Goal: Task Accomplishment & Management: Use online tool/utility

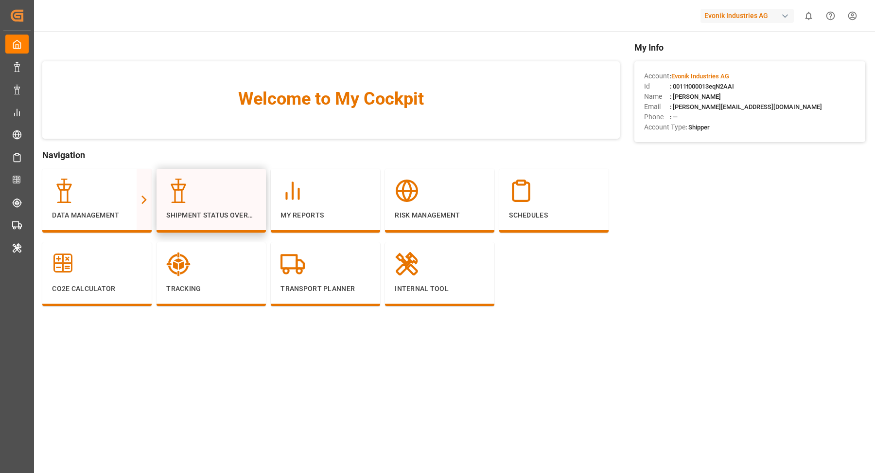
click at [212, 191] on div at bounding box center [211, 190] width 90 height 24
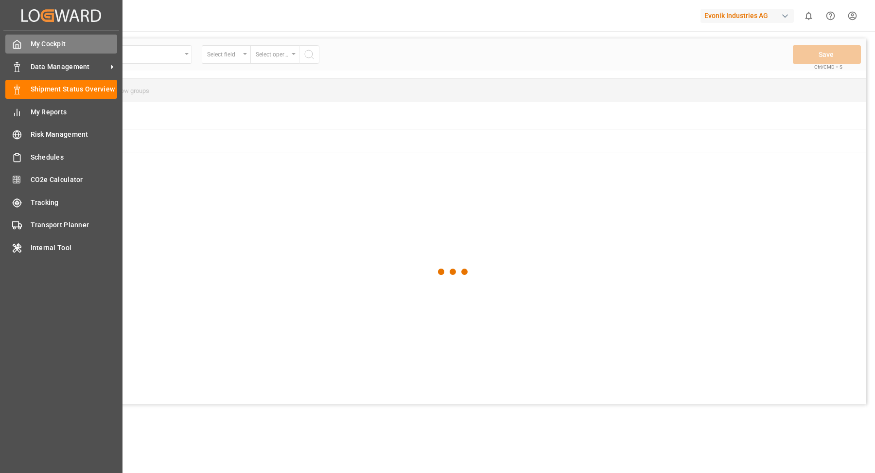
click at [9, 47] on div at bounding box center [13, 44] width 17 height 10
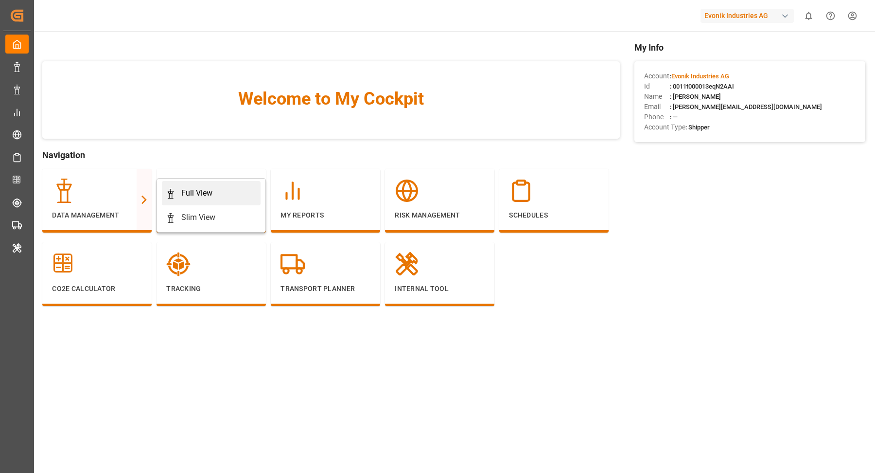
click at [196, 193] on div "Full View" at bounding box center [196, 193] width 31 height 12
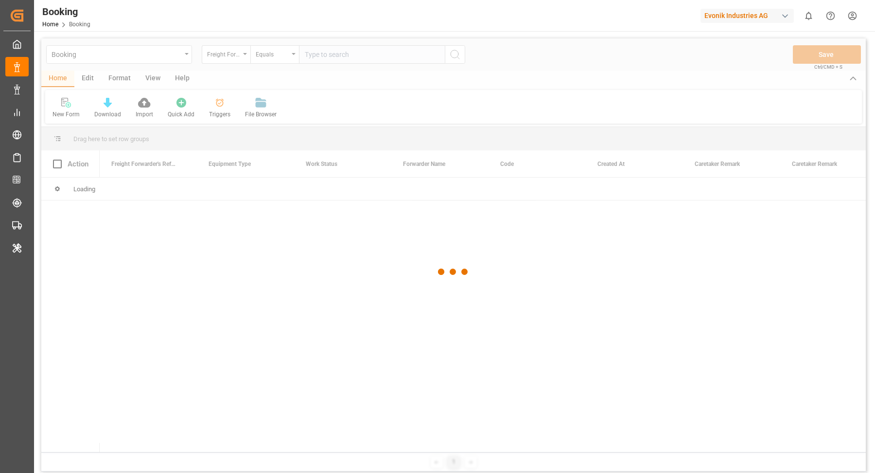
drag, startPoint x: 116, startPoint y: 71, endPoint x: 117, endPoint y: 75, distance: 5.0
click at [117, 71] on div at bounding box center [453, 271] width 825 height 467
click at [118, 78] on div at bounding box center [453, 271] width 825 height 467
click at [130, 76] on div at bounding box center [453, 271] width 825 height 467
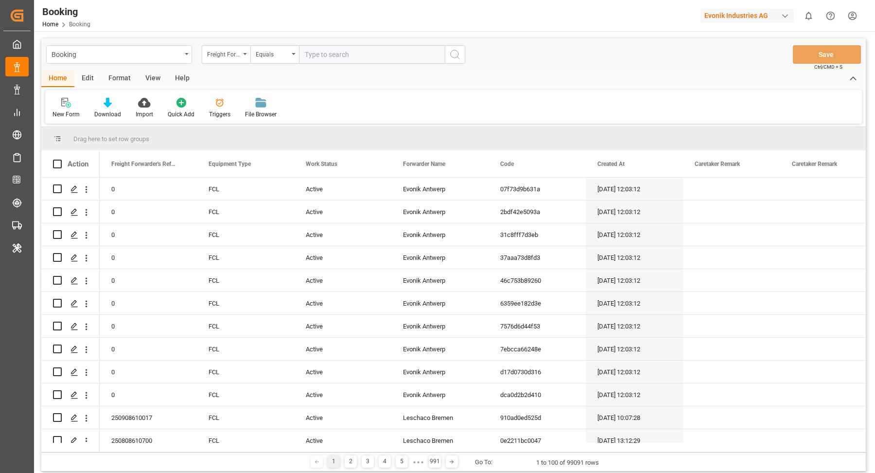
click at [121, 79] on div "Format" at bounding box center [119, 79] width 37 height 17
click at [71, 106] on icon at bounding box center [66, 103] width 9 height 10
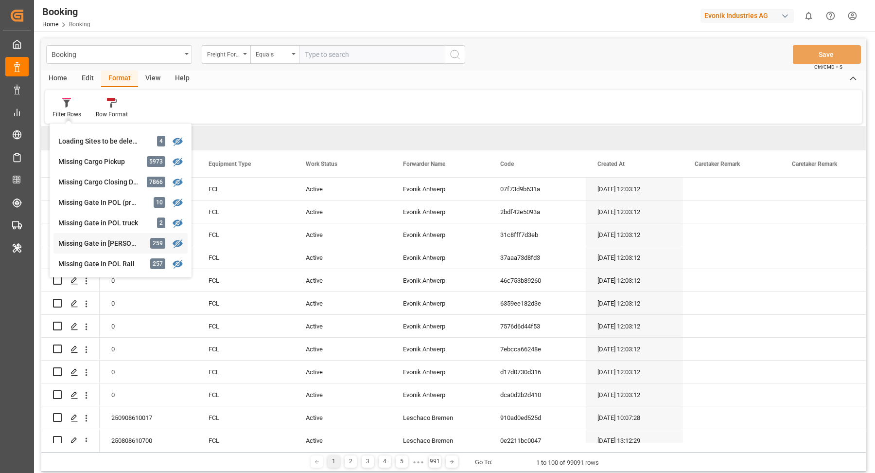
scroll to position [140, 0]
click at [100, 199] on div "Missing Gate In POL Rail" at bounding box center [100, 202] width 85 height 10
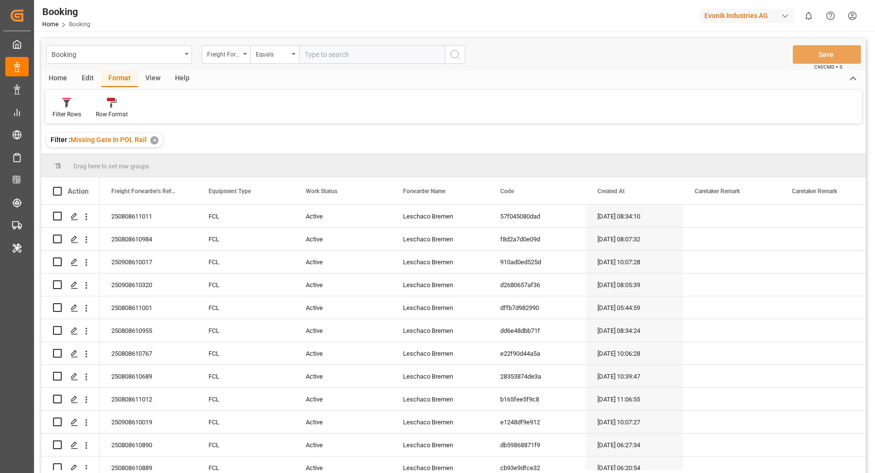
click at [161, 71] on div "View" at bounding box center [153, 79] width 30 height 17
click at [63, 113] on div "Default" at bounding box center [62, 114] width 19 height 9
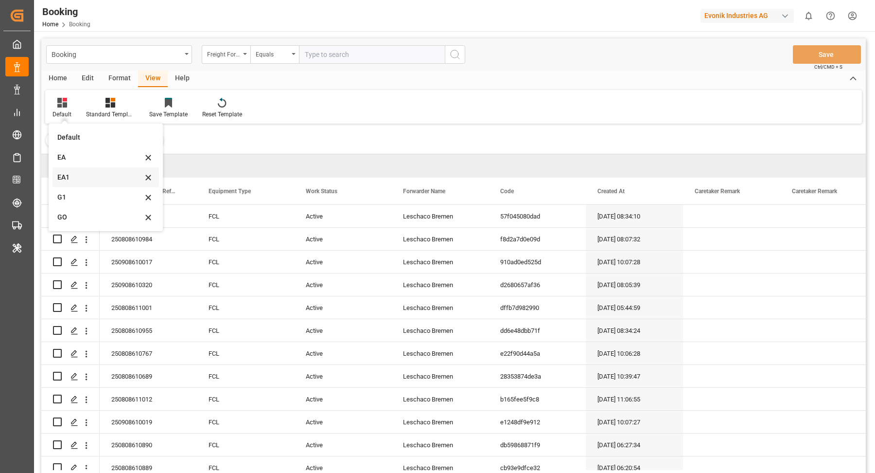
click at [89, 177] on div "EA1" at bounding box center [99, 177] width 85 height 10
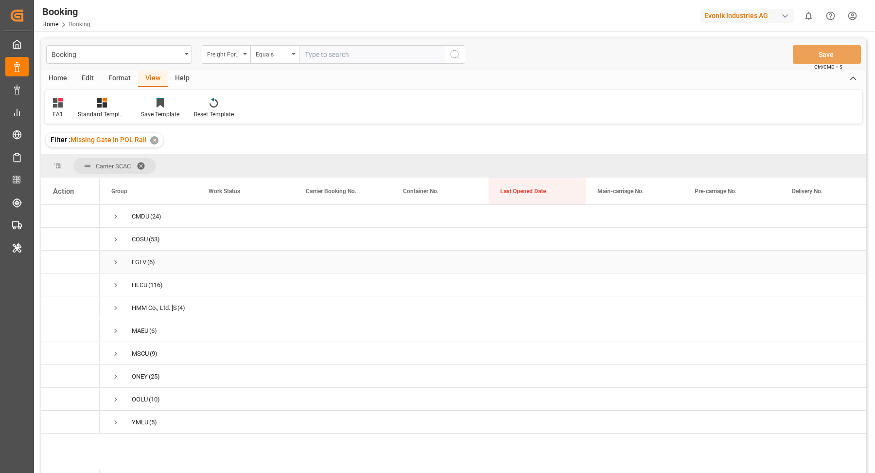
scroll to position [16, 0]
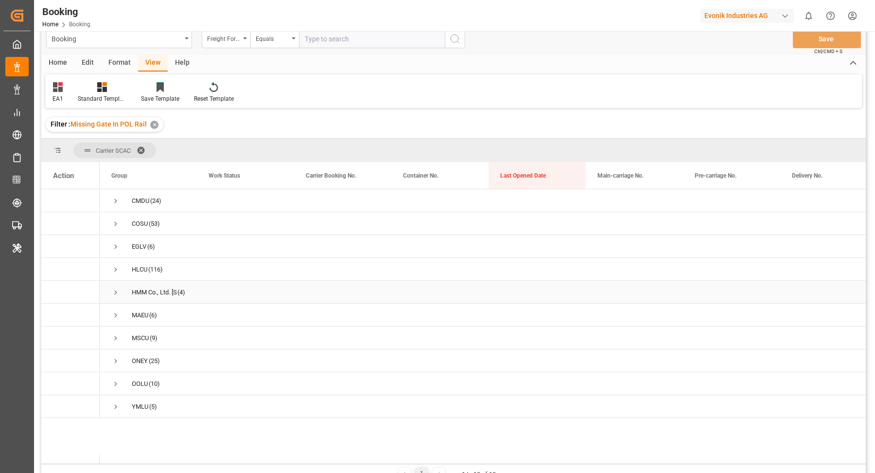
click at [115, 292] on span "Press SPACE to select this row." at bounding box center [115, 292] width 9 height 9
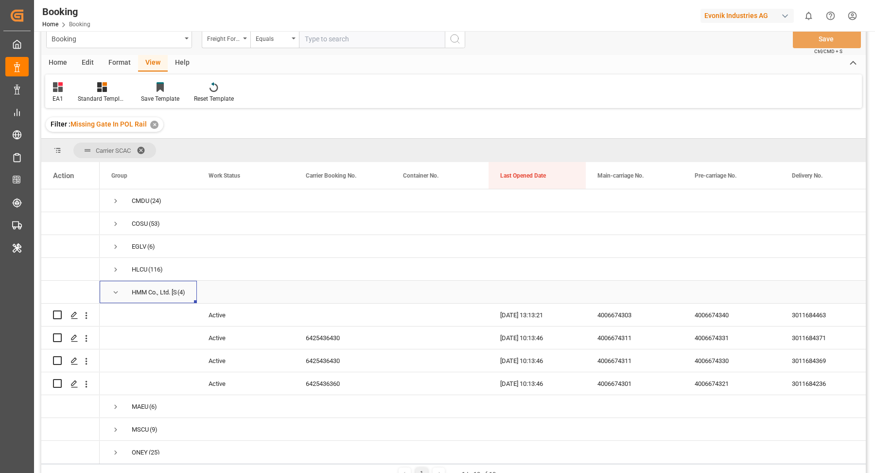
scroll to position [23, 0]
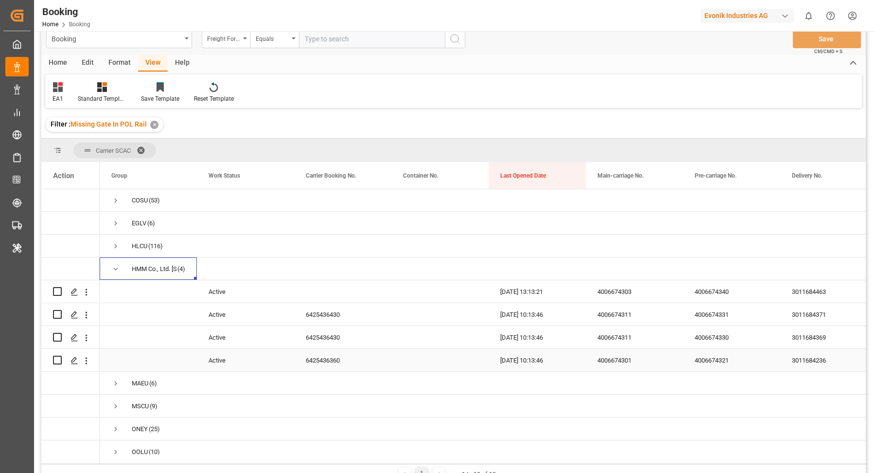
click at [319, 359] on div "6425436360" at bounding box center [342, 360] width 97 height 22
click at [88, 292] on icon "open menu" at bounding box center [86, 292] width 10 height 10
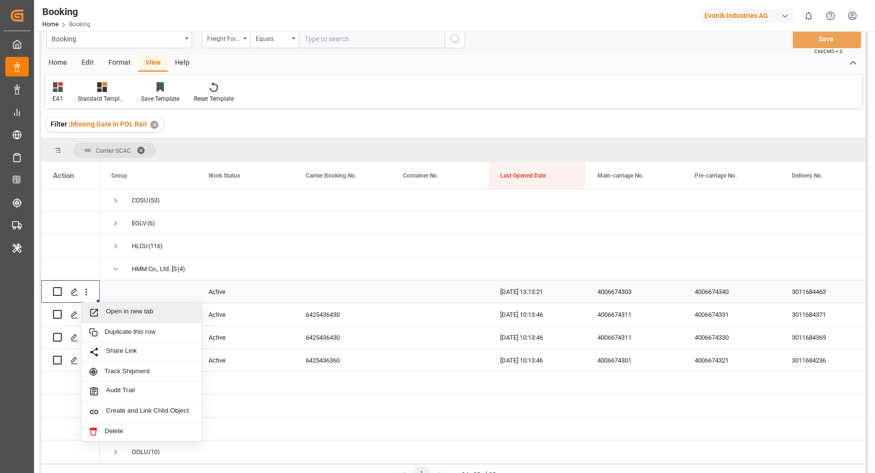
click at [137, 310] on span "Open in new tab" at bounding box center [150, 312] width 89 height 10
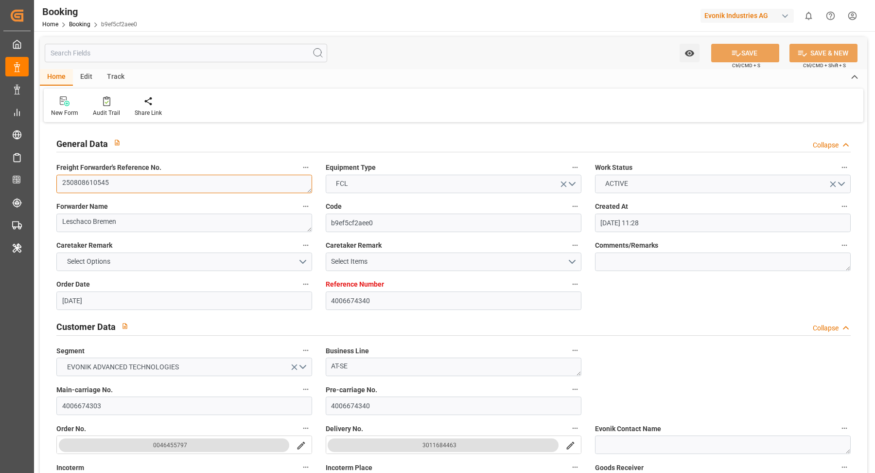
click at [160, 182] on textarea "250808610545" at bounding box center [184, 184] width 256 height 18
